Goal: Find specific page/section: Find specific page/section

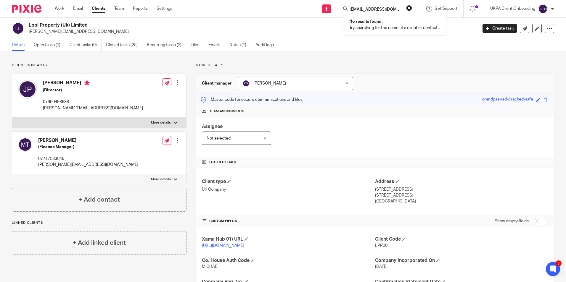
drag, startPoint x: 0, startPoint y: 0, endPoint x: 396, endPoint y: 8, distance: 396.6
click at [408, 8] on button "reset" at bounding box center [409, 8] width 6 height 6
click at [388, 7] on input "Search" at bounding box center [375, 9] width 53 height 5
paste input "7958632440"
type input "7958632440"
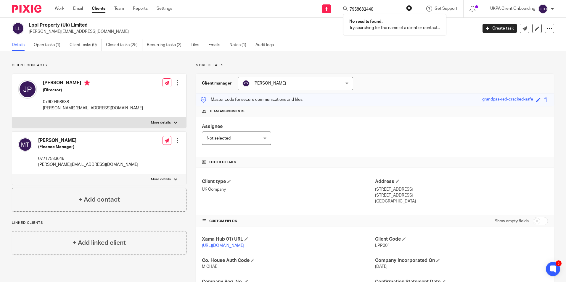
click at [371, 11] on input "7958632440" at bounding box center [375, 9] width 53 height 5
click at [361, 9] on input "7958632440" at bounding box center [375, 9] width 53 height 5
click at [354, 9] on input "7958632440" at bounding box center [375, 9] width 53 height 5
drag, startPoint x: 379, startPoint y: 12, endPoint x: 328, endPoint y: 8, distance: 50.4
click at [329, 10] on div "Send new email Create task Add client 7958632440 No results found. Try searchin…" at bounding box center [373, 8] width 385 height 17
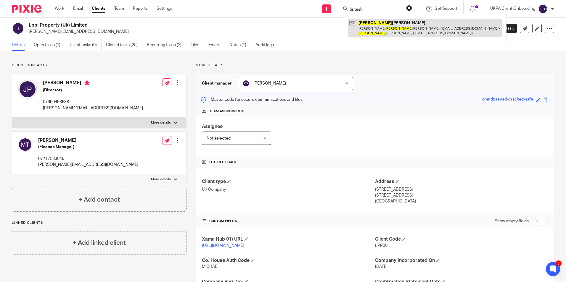
type input "britesh"
click at [409, 36] on link at bounding box center [425, 28] width 154 height 18
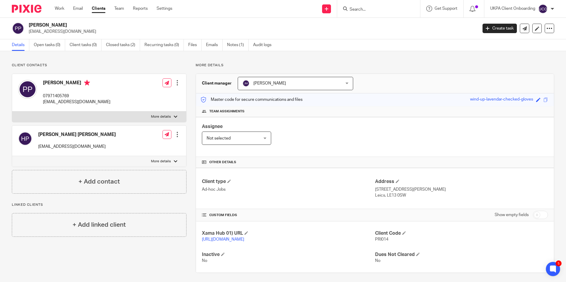
click at [376, 9] on input "Search" at bounding box center [375, 9] width 53 height 5
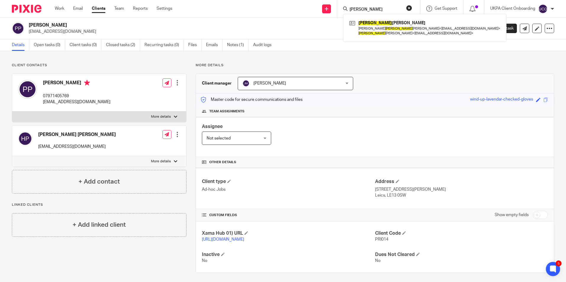
type input "[PERSON_NAME]"
click at [408, 9] on button "reset" at bounding box center [409, 8] width 6 height 6
